Goal: Check status: Check status

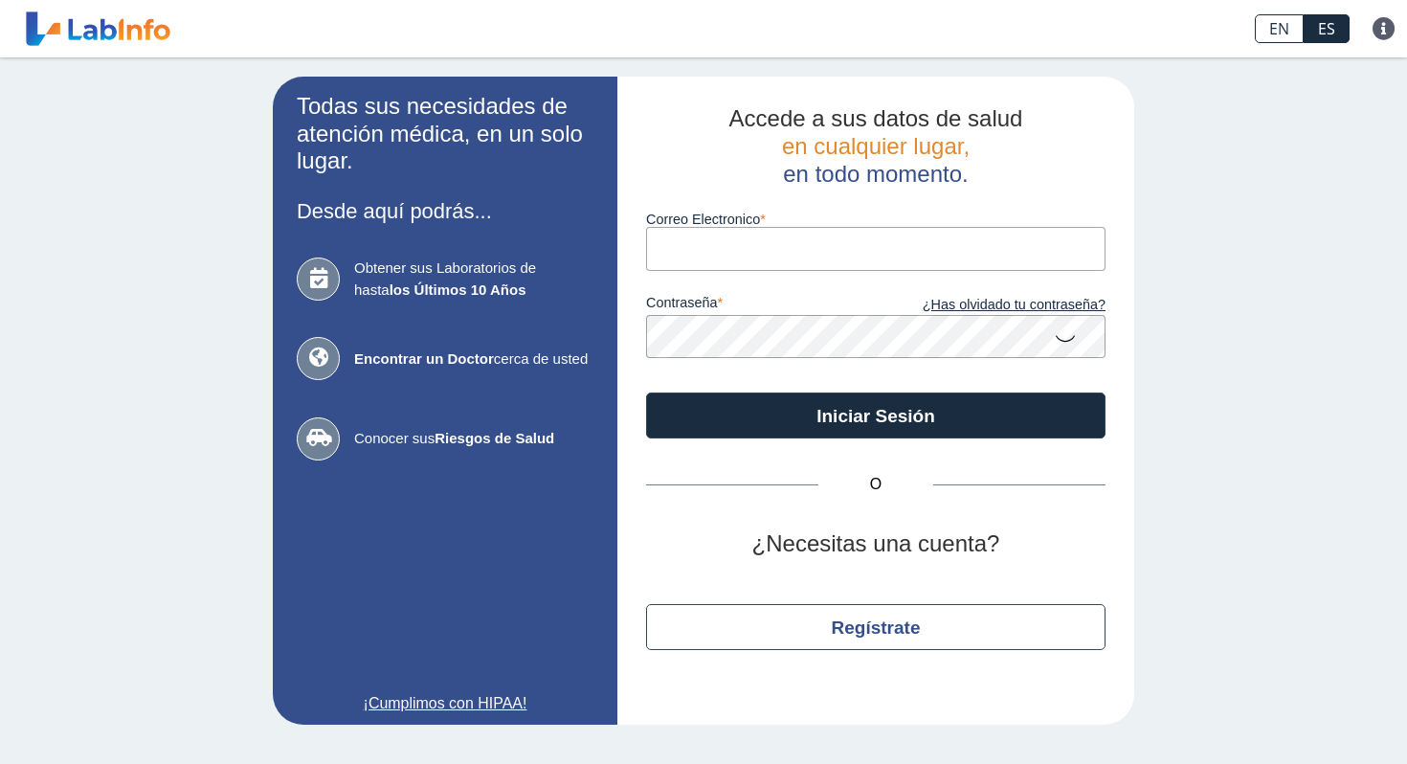
drag, startPoint x: 0, startPoint y: 0, endPoint x: 721, endPoint y: 252, distance: 763.4
click at [721, 252] on input "Correo Electronico" at bounding box center [875, 248] width 459 height 43
type input "[EMAIL_ADDRESS][DOMAIN_NAME]"
click at [1067, 338] on icon at bounding box center [1065, 337] width 23 height 37
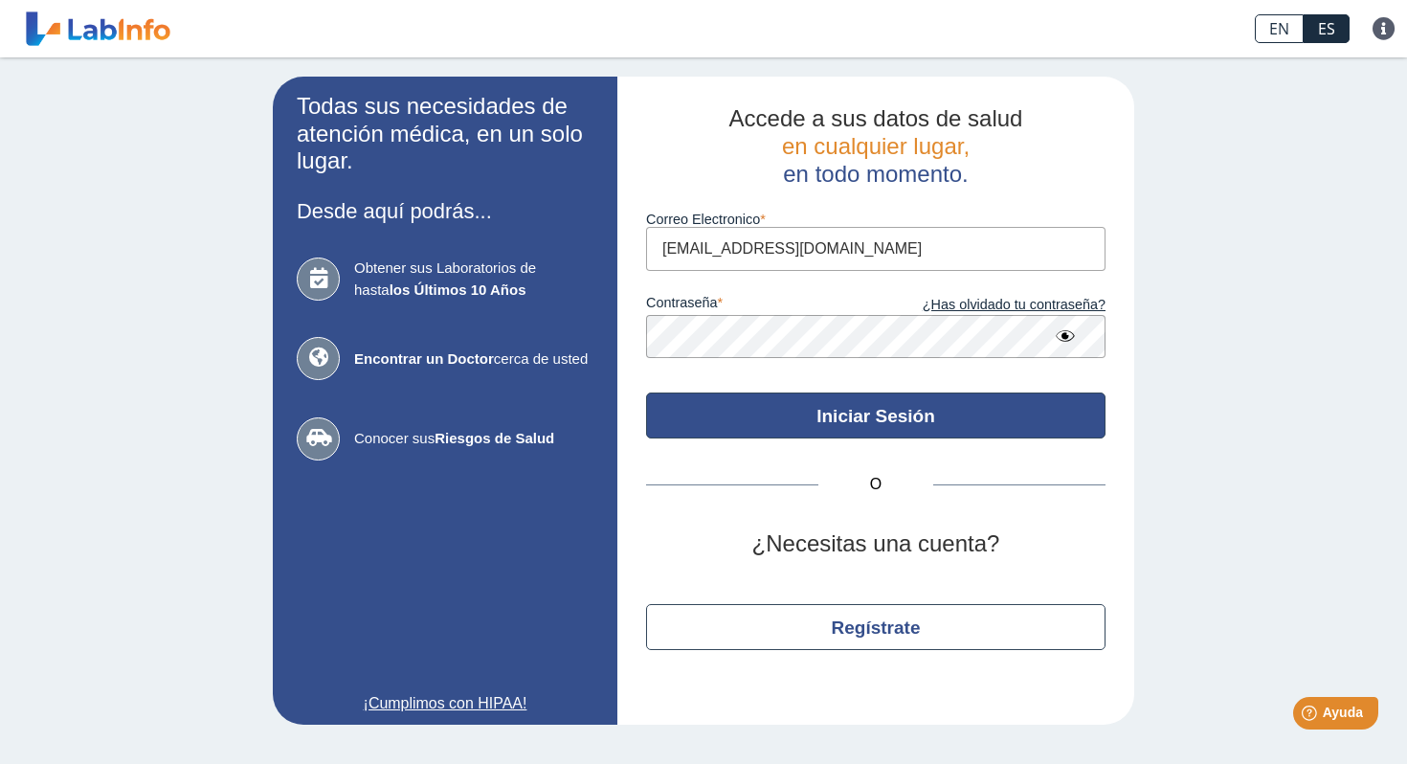
click at [936, 417] on button "Iniciar Sesión" at bounding box center [875, 415] width 459 height 46
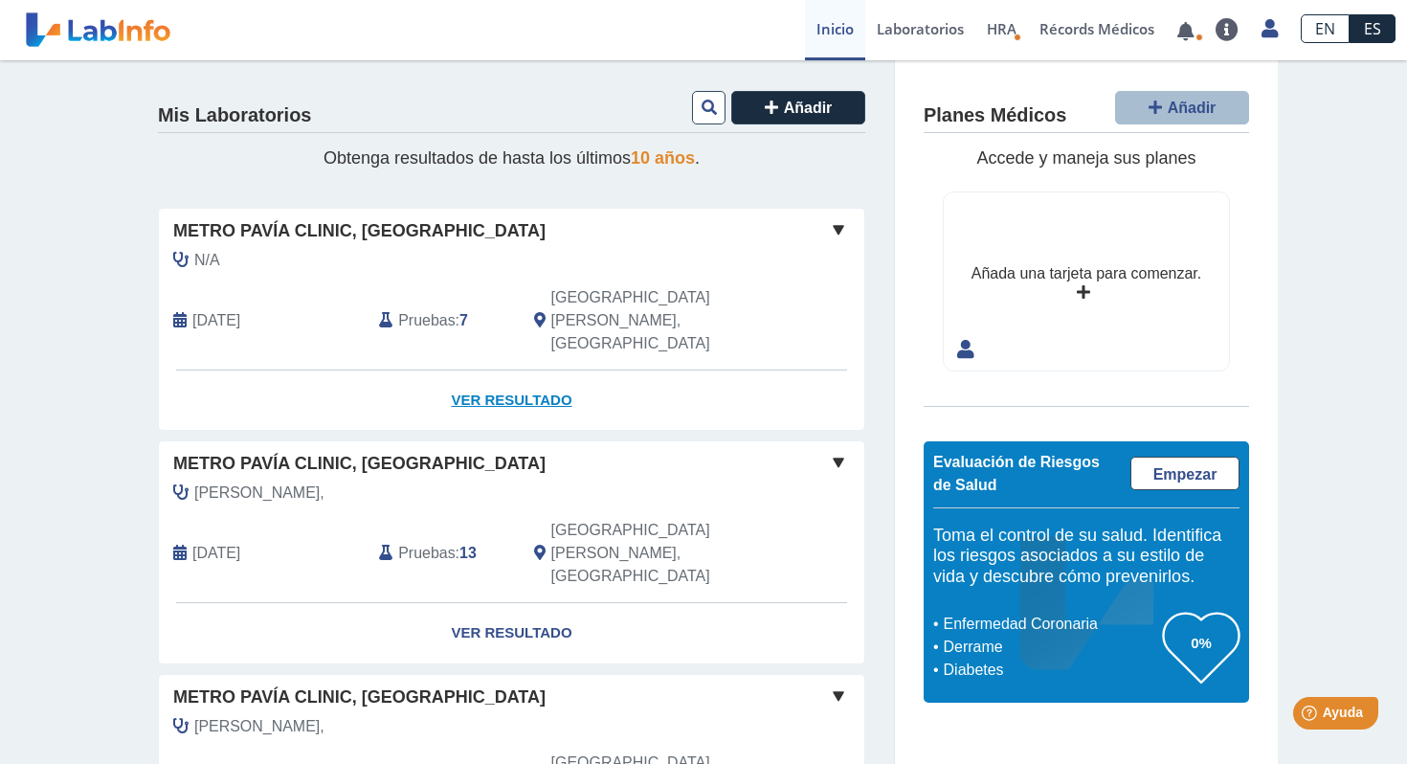
click at [530, 370] on link "Ver Resultado" at bounding box center [511, 400] width 705 height 60
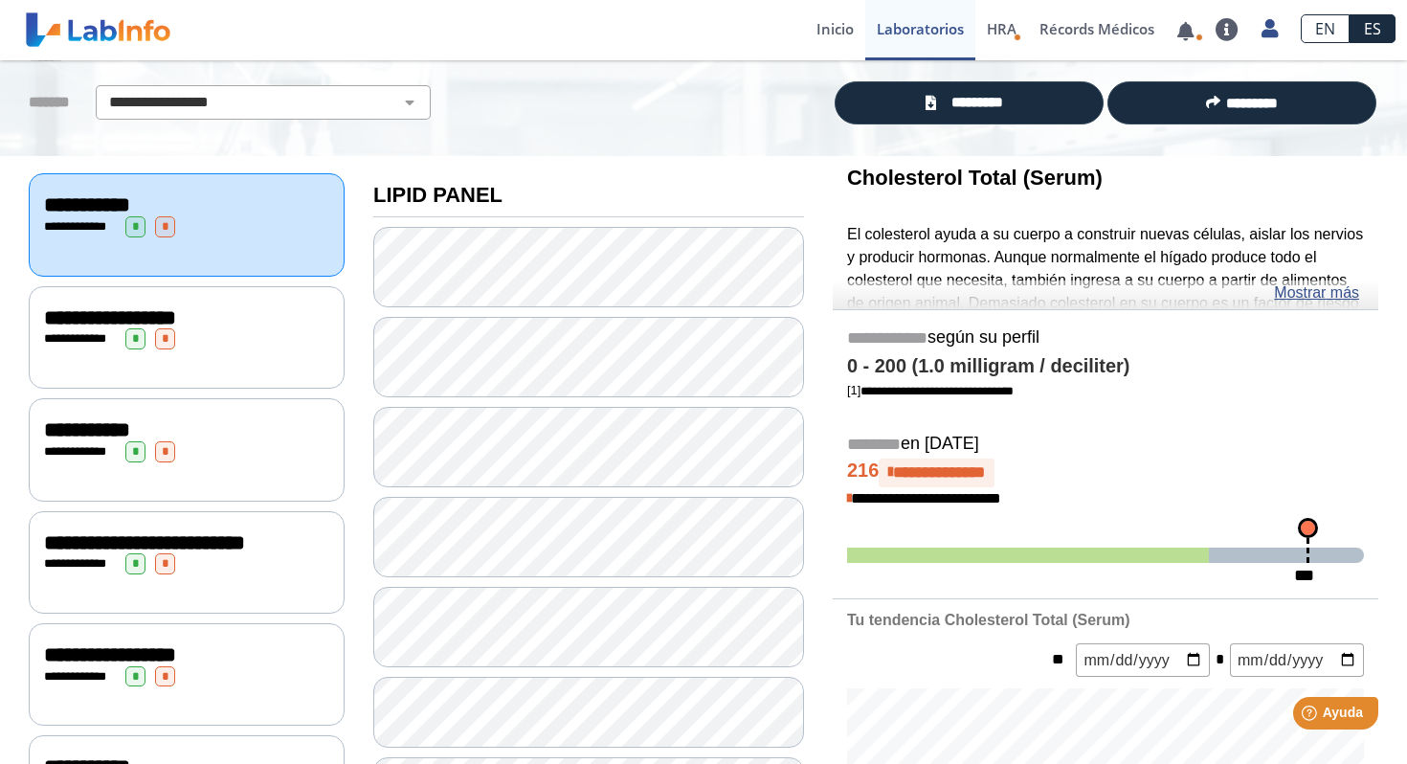
scroll to position [102, 0]
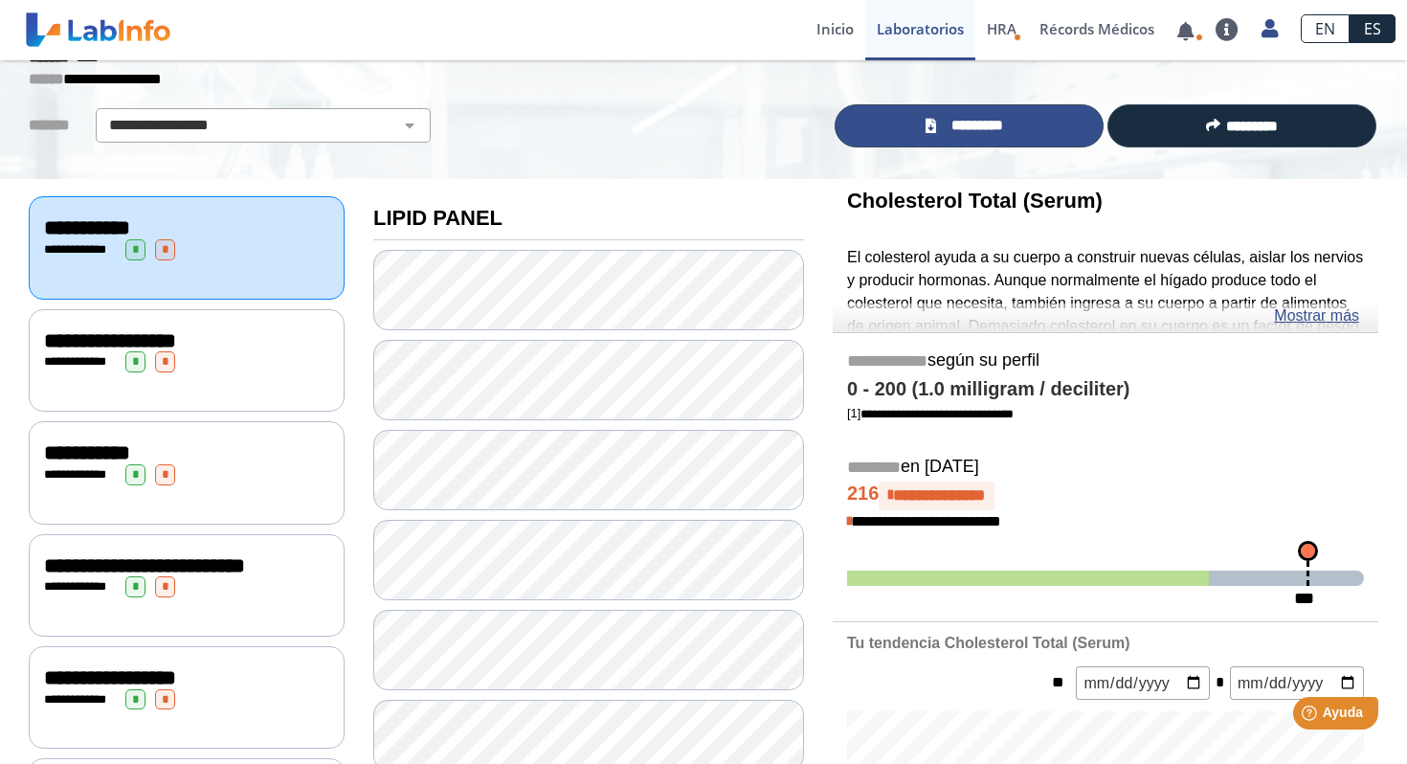
click at [988, 125] on span "*********" at bounding box center [977, 126] width 71 height 22
